Goal: Task Accomplishment & Management: Manage account settings

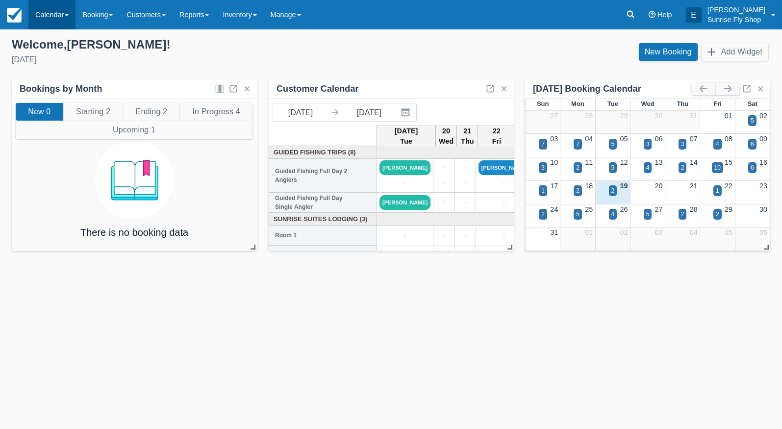
click at [60, 18] on link "Calendar" at bounding box center [51, 14] width 47 height 29
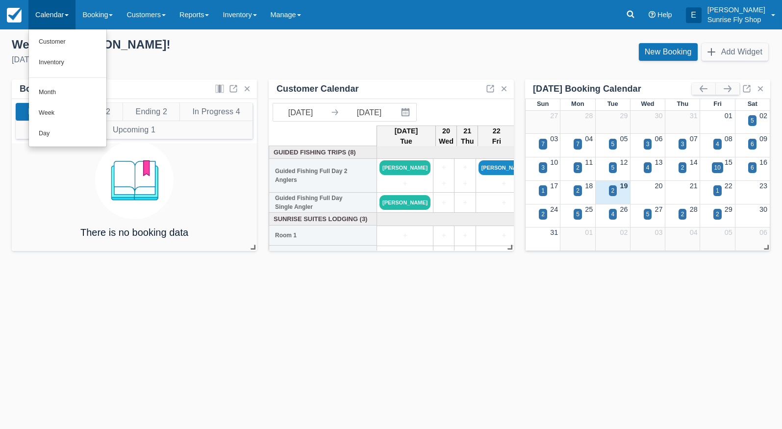
click at [55, 87] on link "Month" at bounding box center [67, 92] width 77 height 21
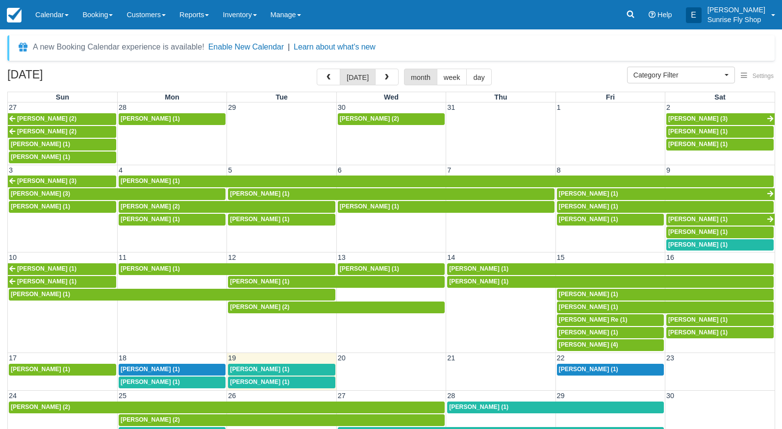
select select
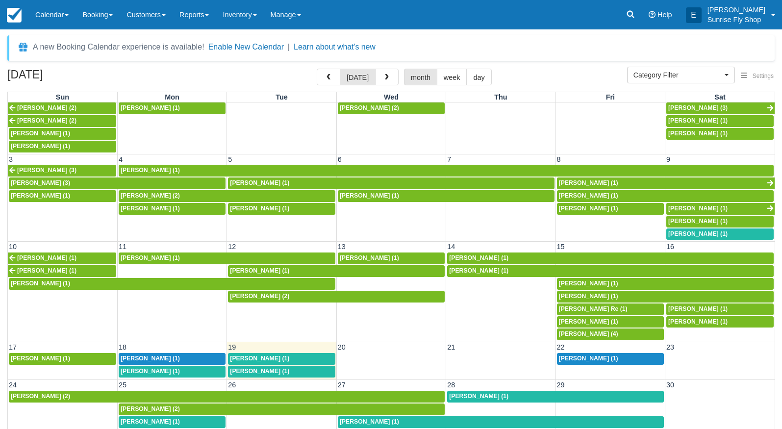
scroll to position [10, 0]
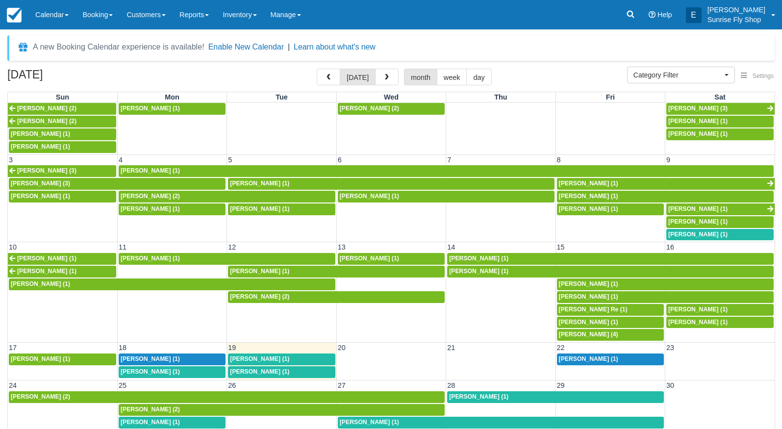
click at [248, 356] on span "Bob Venn (1)" at bounding box center [259, 359] width 59 height 7
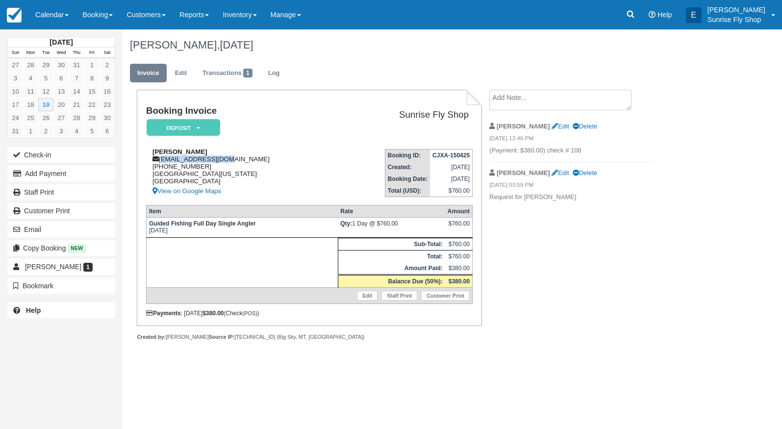
drag, startPoint x: 232, startPoint y: 160, endPoint x: 164, endPoint y: 161, distance: 68.7
click at [163, 161] on div "Bob Venn mvenn054@yahoo.com 1 (209) 564-2890 San Francisco, California, 94117 U…" at bounding box center [241, 172] width 191 height 49
copy div "mvenn054@yahoo.com"
drag, startPoint x: 203, startPoint y: 169, endPoint x: 153, endPoint y: 169, distance: 50.0
click at [153, 169] on div "Bob Venn mvenn054@yahoo.com 1 (209) 564-2890 San Francisco, California, 94117 U…" at bounding box center [241, 172] width 191 height 49
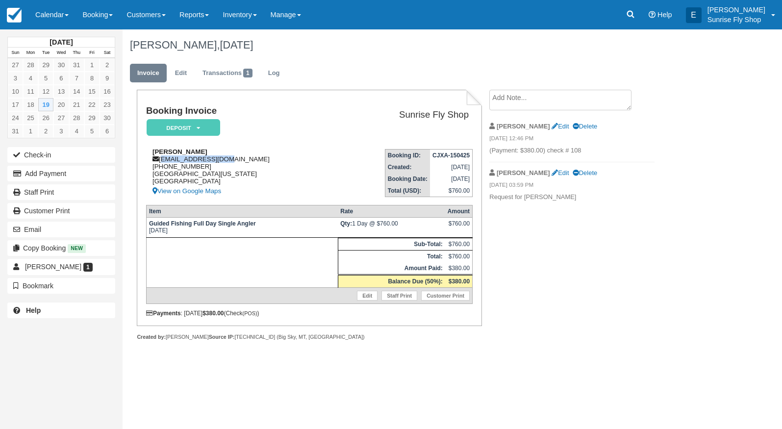
copy div "1 (209) 564-2890"
drag, startPoint x: 47, startPoint y: 15, endPoint x: 47, endPoint y: 30, distance: 15.2
click at [47, 16] on link "Calendar" at bounding box center [51, 14] width 47 height 29
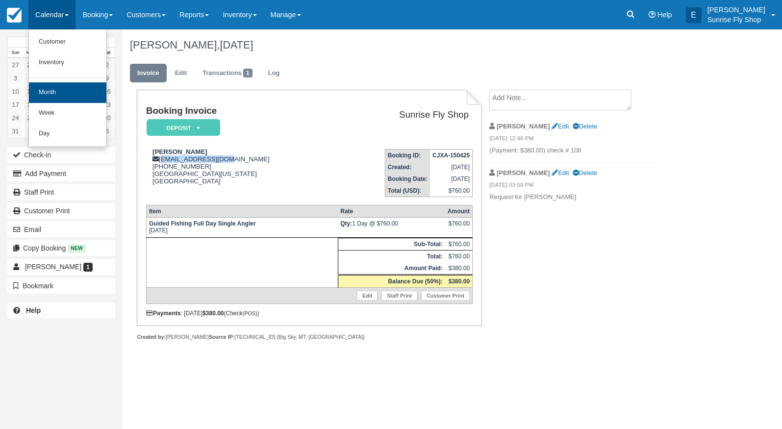
click at [51, 91] on link "Month" at bounding box center [67, 92] width 77 height 21
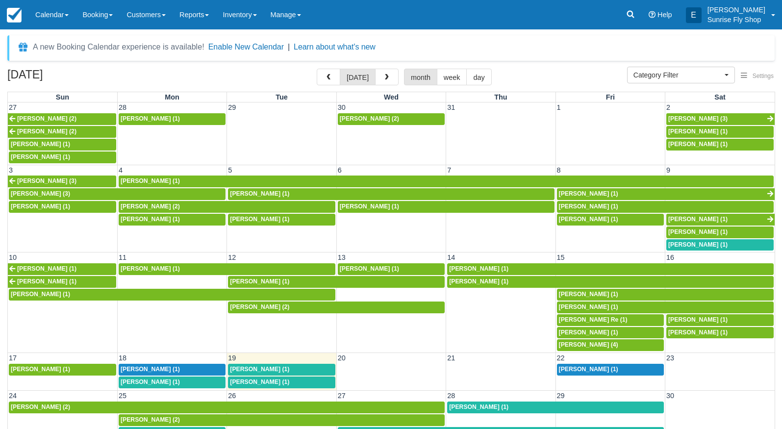
select select
click at [245, 379] on span "Wendy Sammarco (1)" at bounding box center [259, 382] width 59 height 7
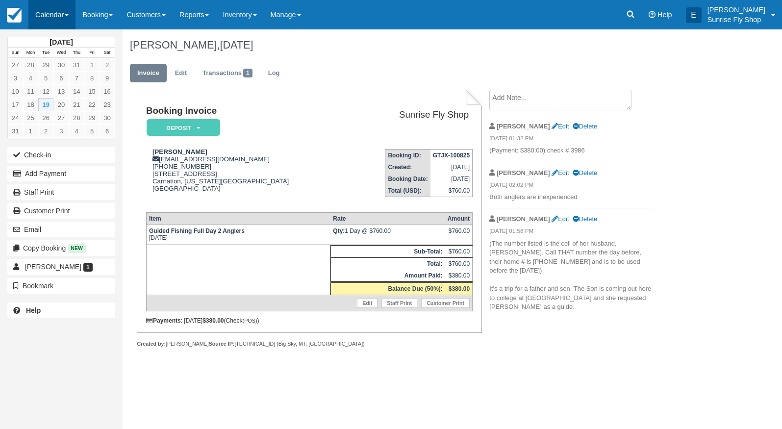
click at [51, 11] on link "Calendar" at bounding box center [51, 14] width 47 height 29
click at [60, 88] on link "Month" at bounding box center [67, 92] width 77 height 21
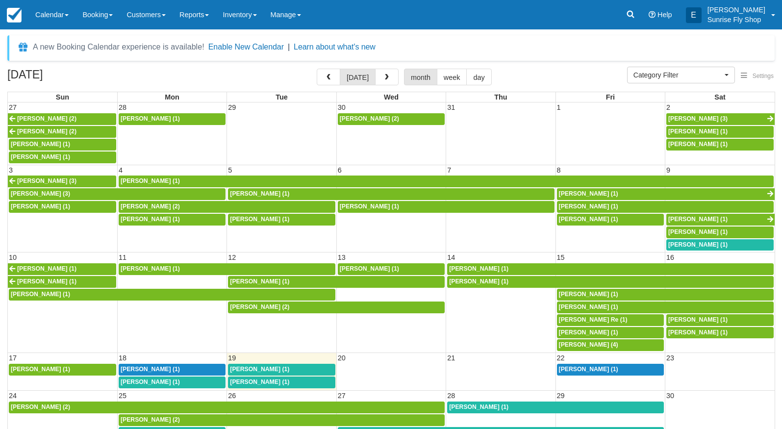
select select
click at [134, 416] on span "Tom OBrien (2)" at bounding box center [150, 419] width 59 height 7
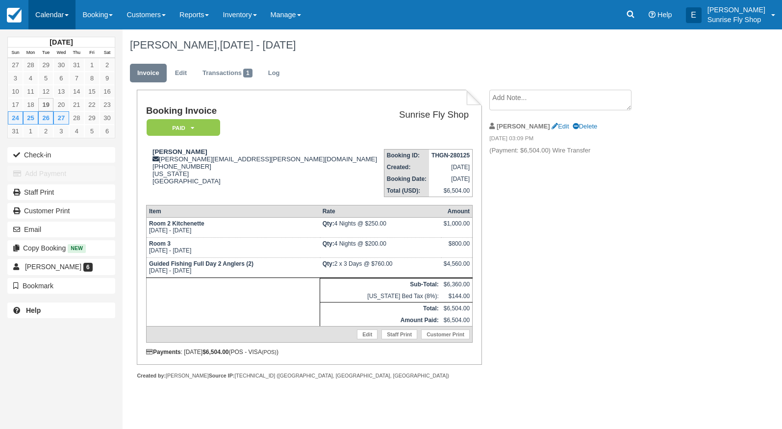
click at [47, 12] on link "Calendar" at bounding box center [51, 14] width 47 height 29
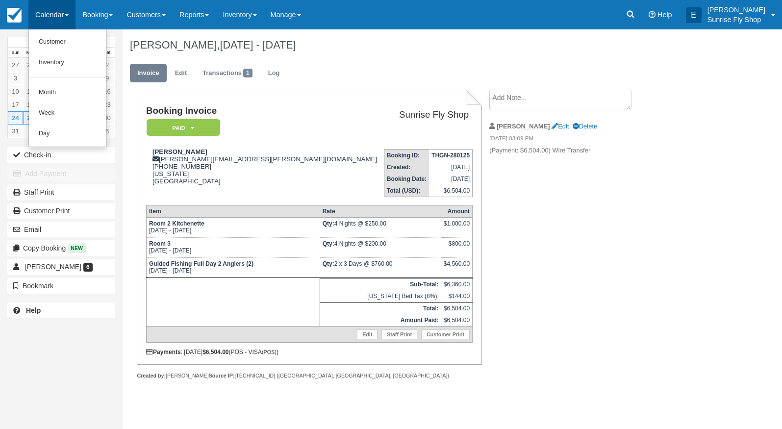
click at [55, 90] on link "Month" at bounding box center [67, 92] width 77 height 21
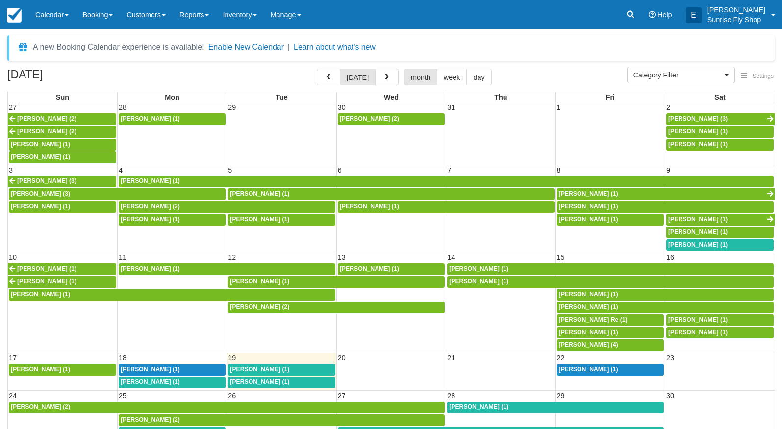
select select
click at [389, 78] on button "button" at bounding box center [387, 77] width 24 height 17
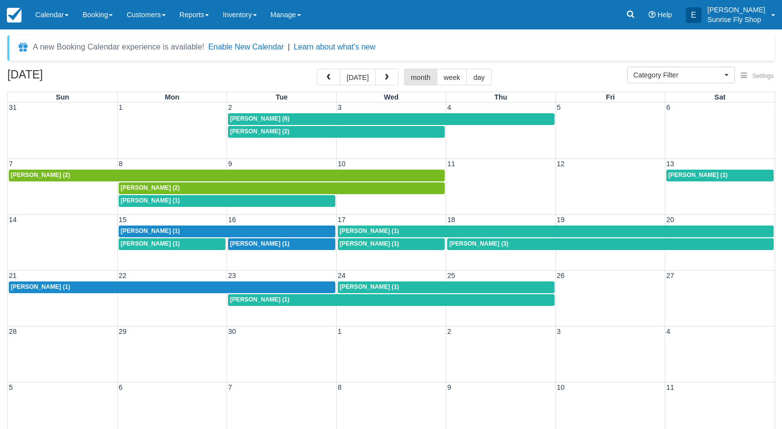
click at [38, 174] on span "Tom OBrien (2)" at bounding box center [40, 175] width 59 height 7
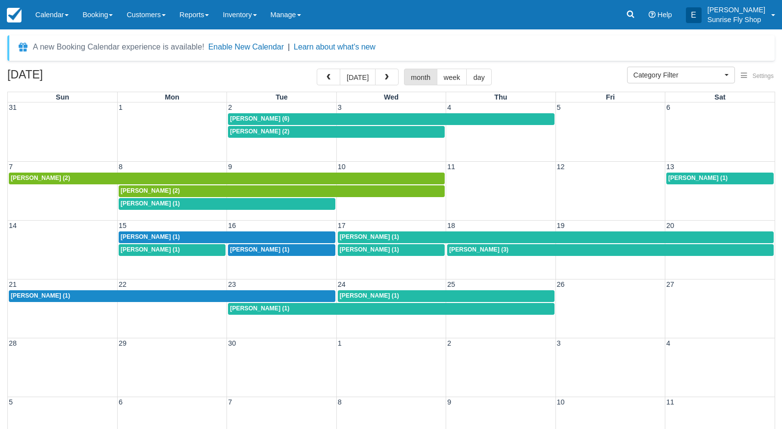
select select
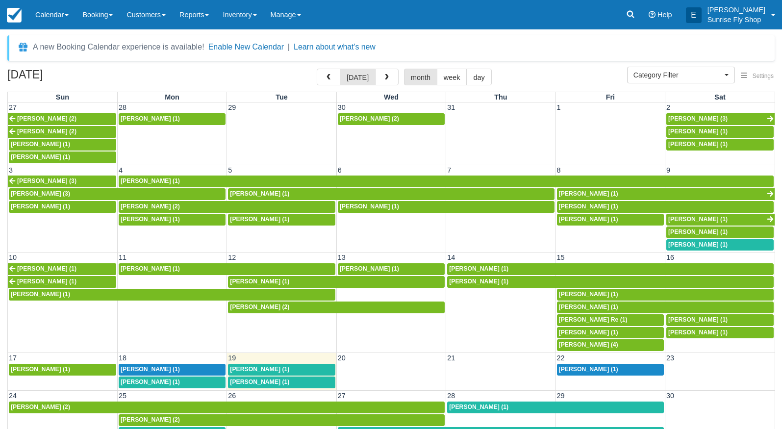
select select
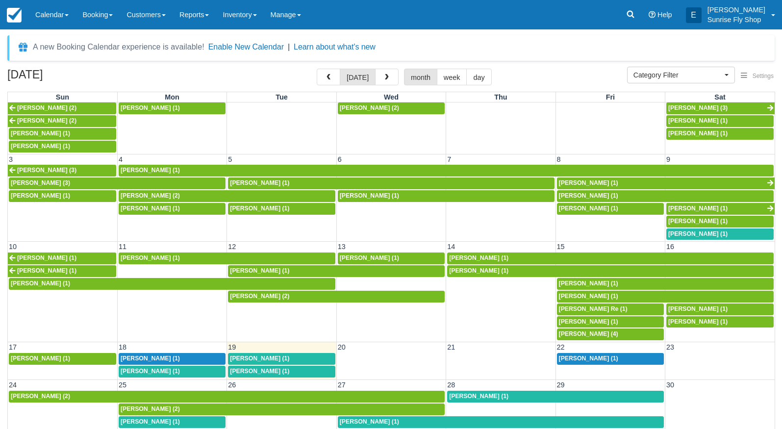
scroll to position [10, 0]
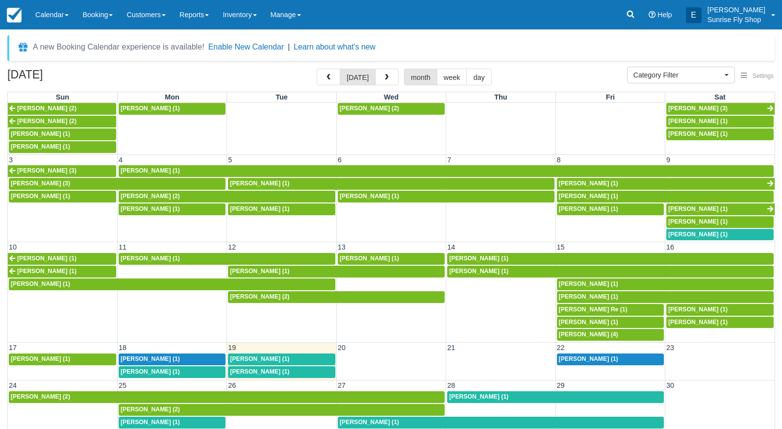
click at [135, 406] on span "[PERSON_NAME] (2)" at bounding box center [150, 409] width 59 height 7
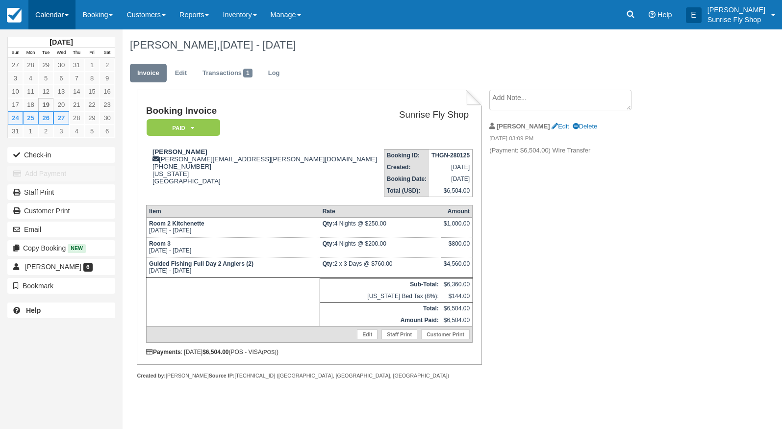
click at [55, 10] on link "Calendar" at bounding box center [51, 14] width 47 height 29
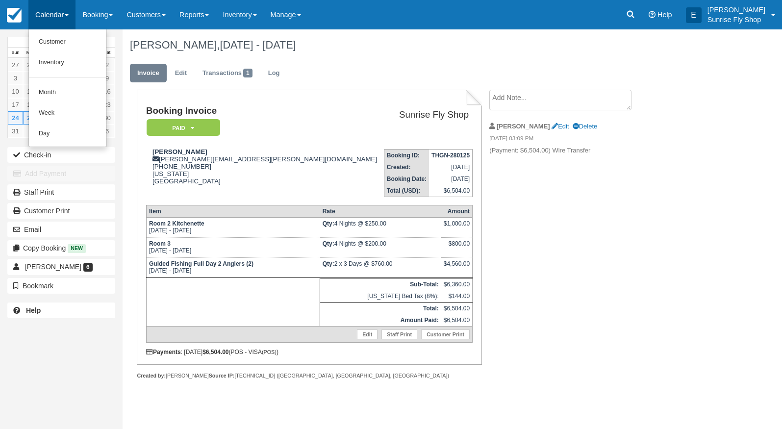
click at [56, 87] on link "Month" at bounding box center [67, 92] width 77 height 21
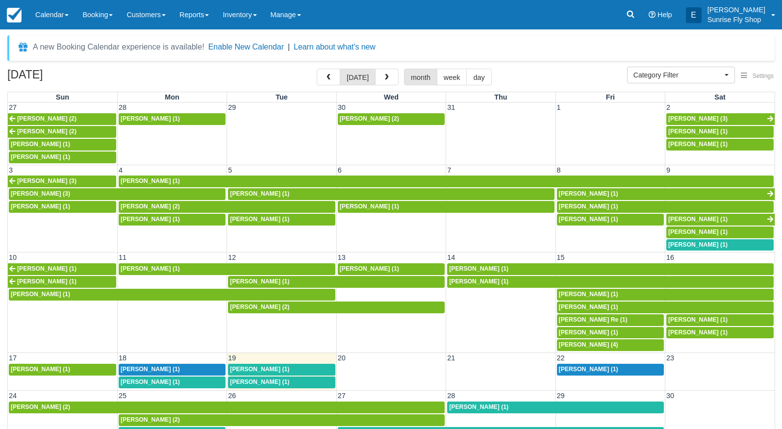
select select
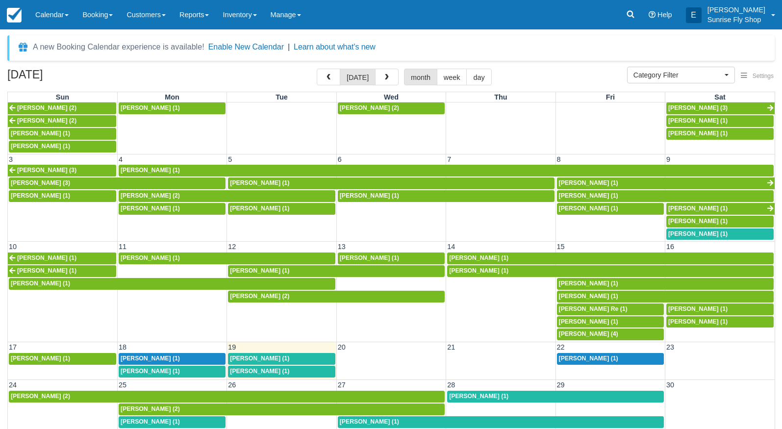
scroll to position [10, 0]
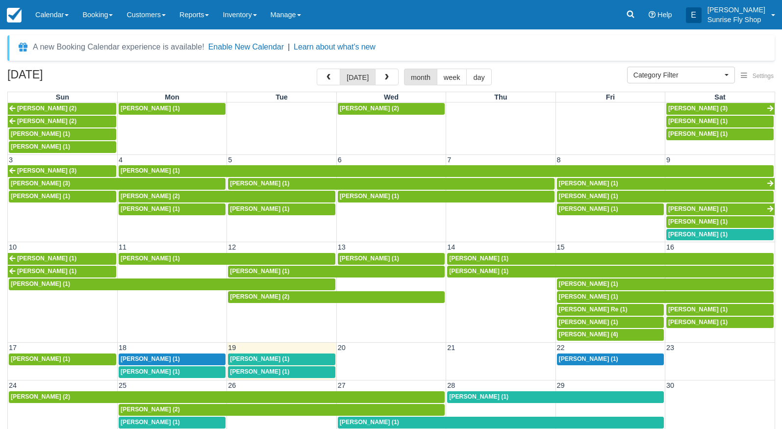
click at [248, 356] on span "Bob Venn (1)" at bounding box center [259, 359] width 59 height 7
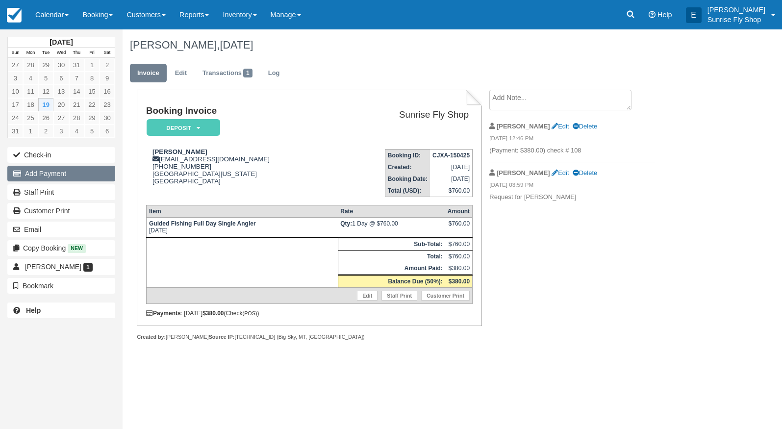
drag, startPoint x: 67, startPoint y: 174, endPoint x: 62, endPoint y: 171, distance: 6.4
click at [66, 173] on button "Add Payment" at bounding box center [61, 174] width 108 height 16
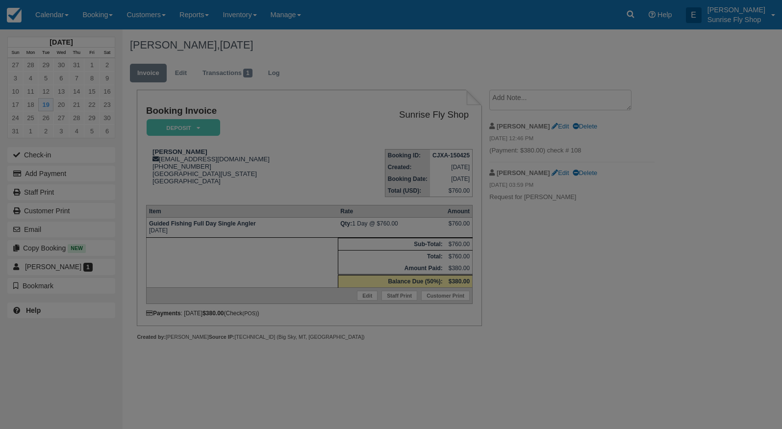
type input "[DATE]"
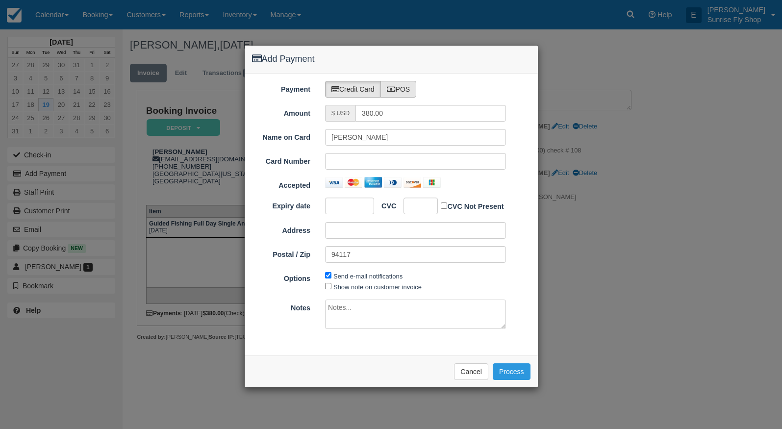
click at [404, 91] on label "POS" at bounding box center [399, 89] width 36 height 17
radio input "true"
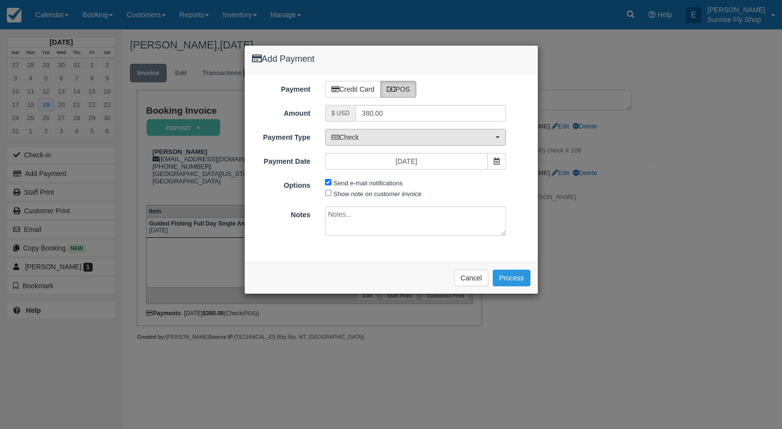
click at [384, 137] on span "Check" at bounding box center [413, 137] width 162 height 10
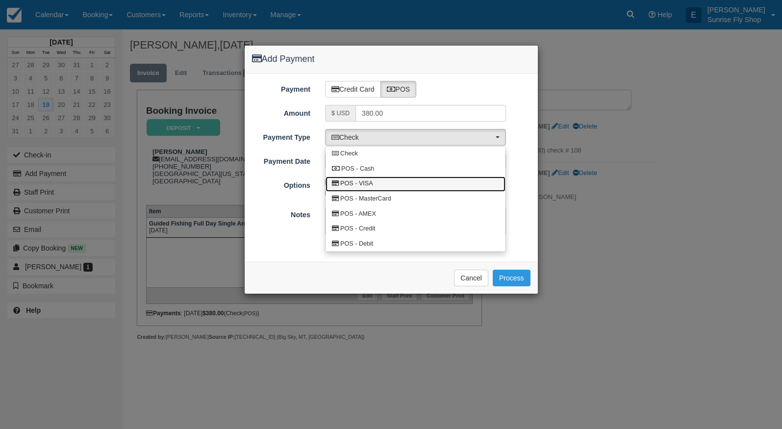
click at [367, 182] on span "POS - VISA" at bounding box center [356, 184] width 33 height 9
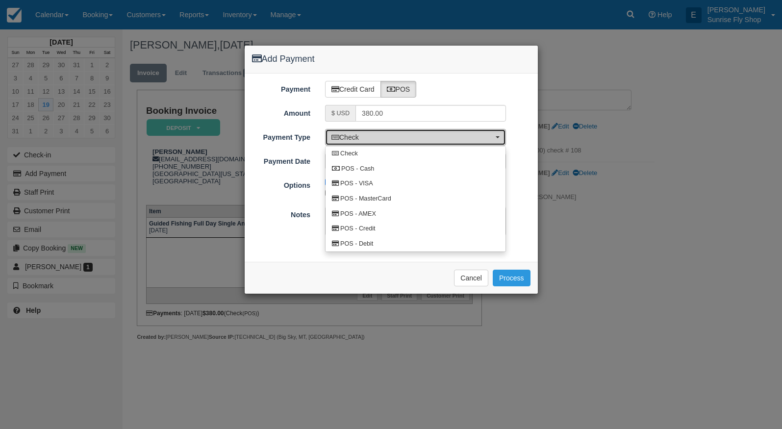
select select "VISA"
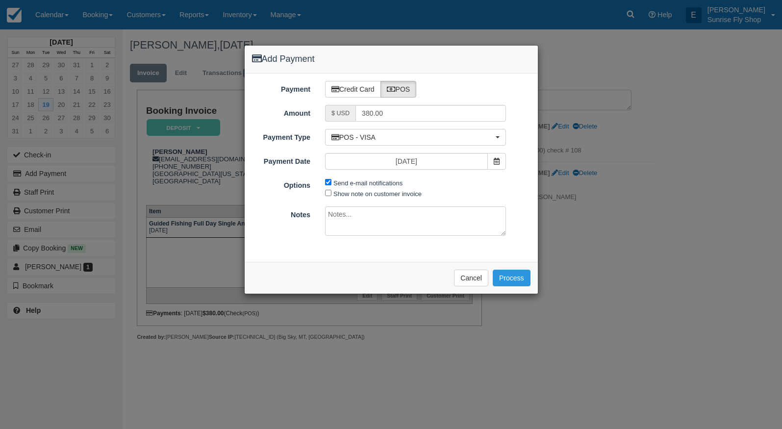
click at [328, 181] on input "Send e-mail notifications" at bounding box center [328, 182] width 6 height 6
checkbox input "false"
click at [513, 277] on button "Process" at bounding box center [512, 278] width 38 height 17
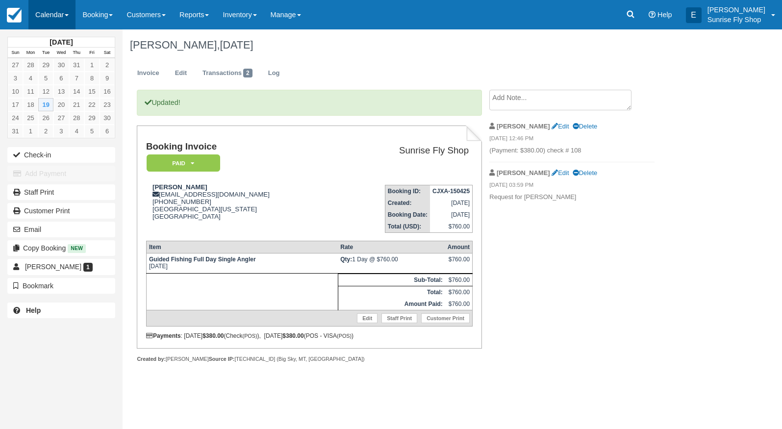
click at [64, 12] on link "Calendar" at bounding box center [51, 14] width 47 height 29
click at [66, 91] on link "Month" at bounding box center [67, 92] width 77 height 21
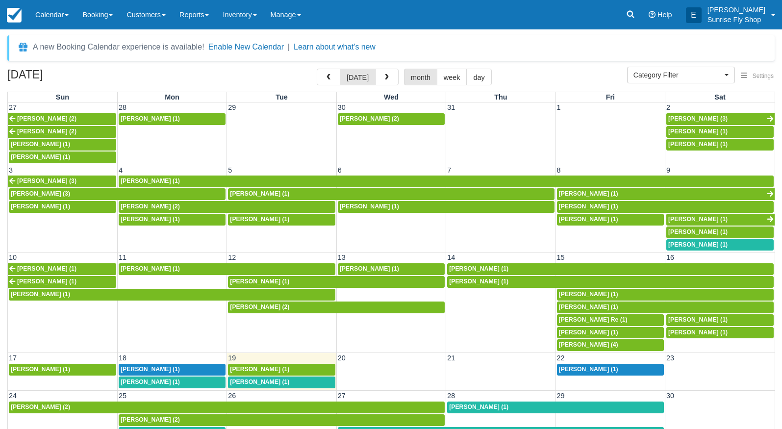
select select
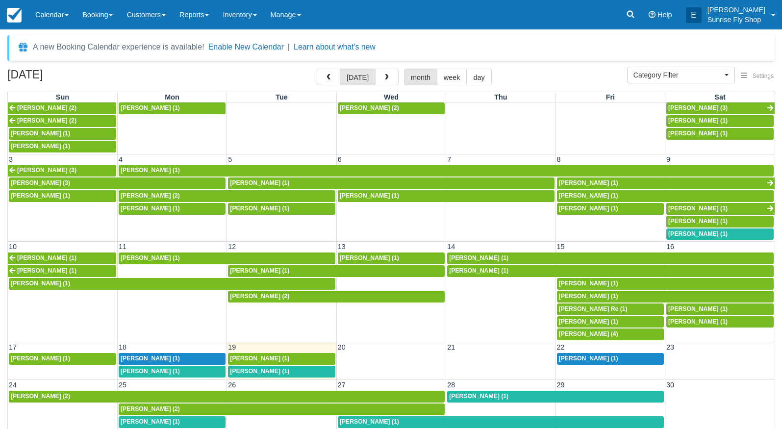
scroll to position [10, 0]
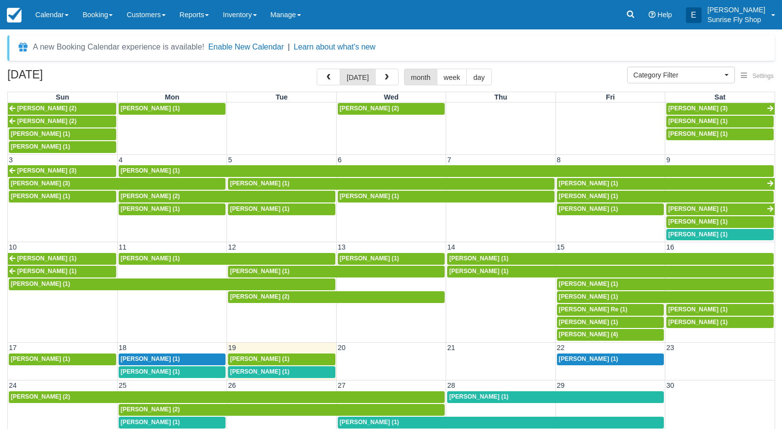
click at [268, 368] on span "[PERSON_NAME] (1)" at bounding box center [259, 371] width 59 height 7
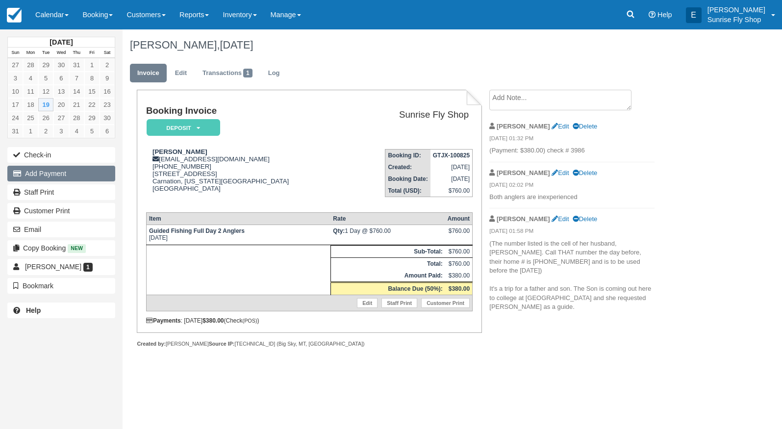
click at [59, 175] on button "Add Payment" at bounding box center [61, 174] width 108 height 16
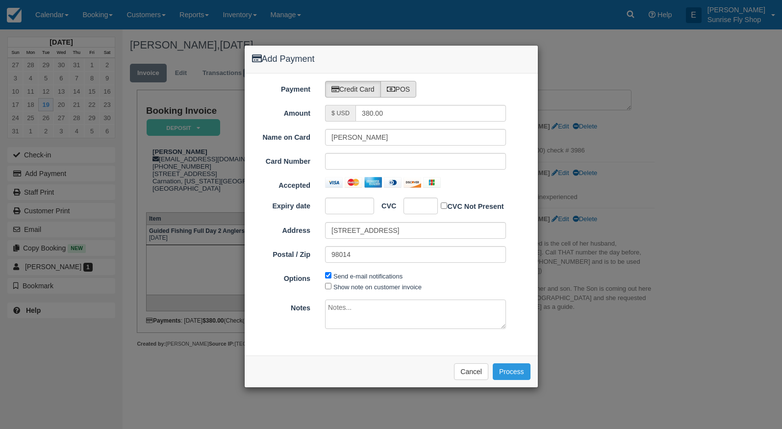
click at [409, 86] on label "POS" at bounding box center [399, 89] width 36 height 17
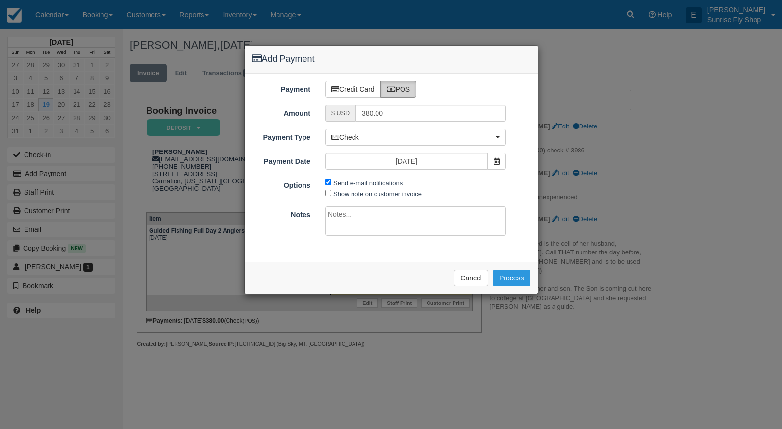
radio input "true"
click at [369, 137] on span "Check" at bounding box center [413, 137] width 162 height 10
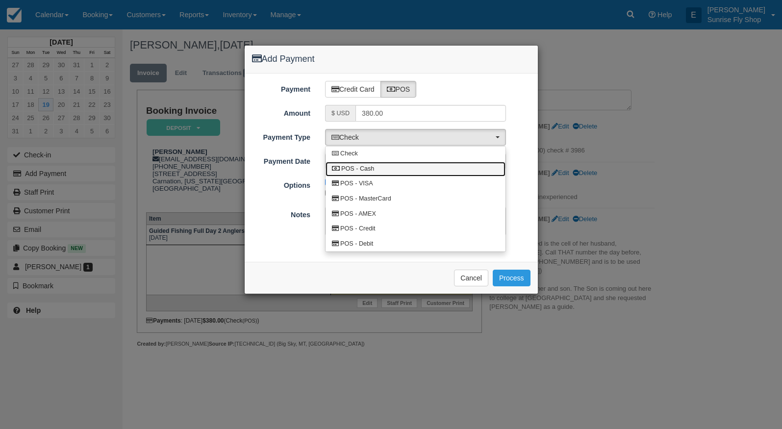
click at [376, 171] on link "POS - Cash" at bounding box center [416, 169] width 180 height 15
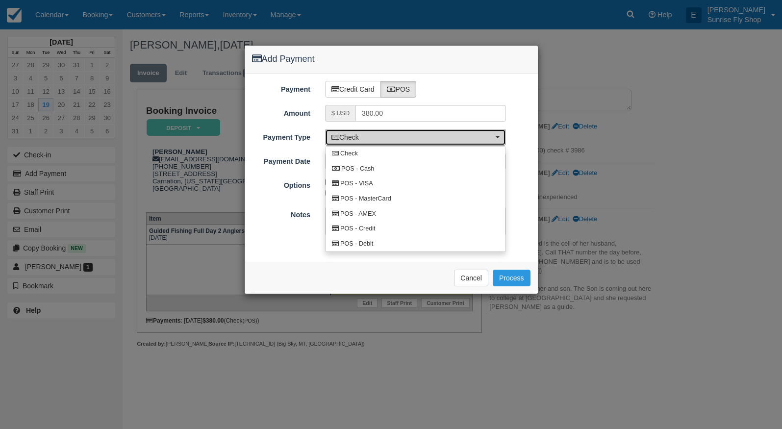
select select "CASH"
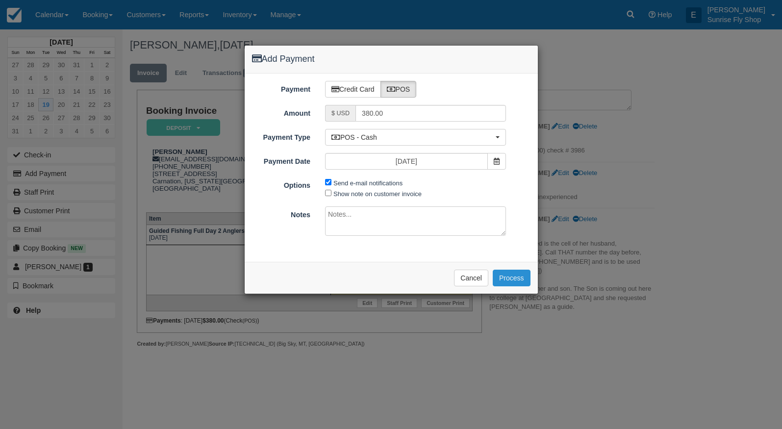
click at [505, 272] on button "Process" at bounding box center [512, 278] width 38 height 17
